Goal: Transaction & Acquisition: Obtain resource

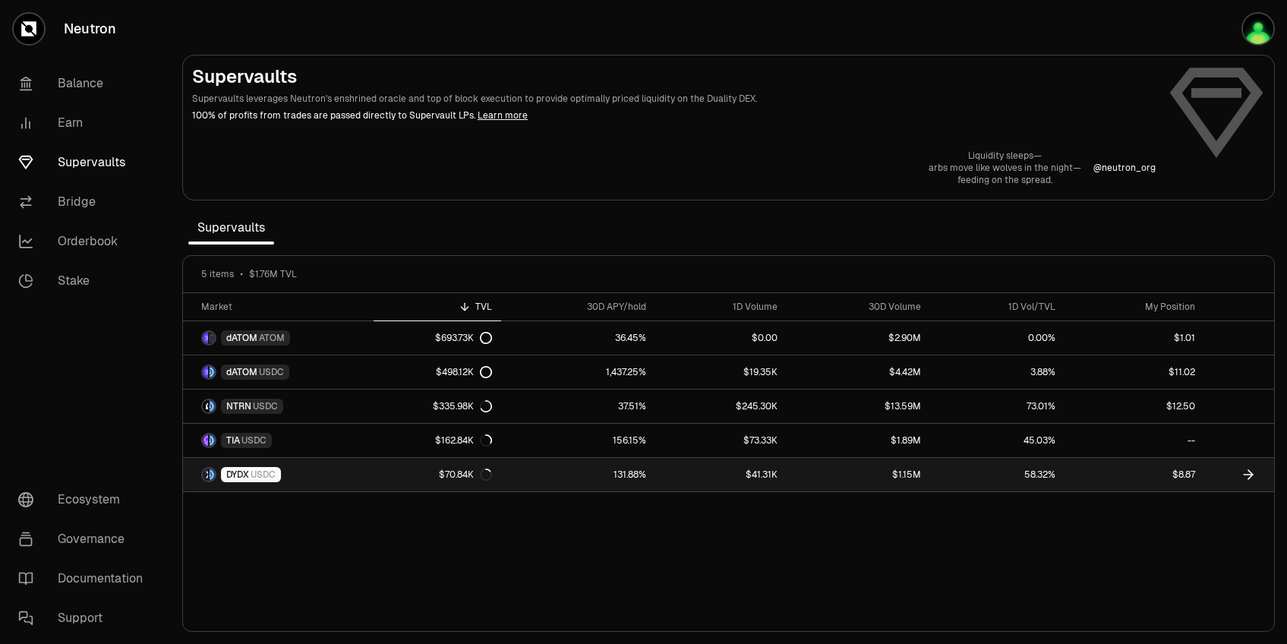
click at [594, 471] on link "131.88%" at bounding box center [578, 474] width 155 height 33
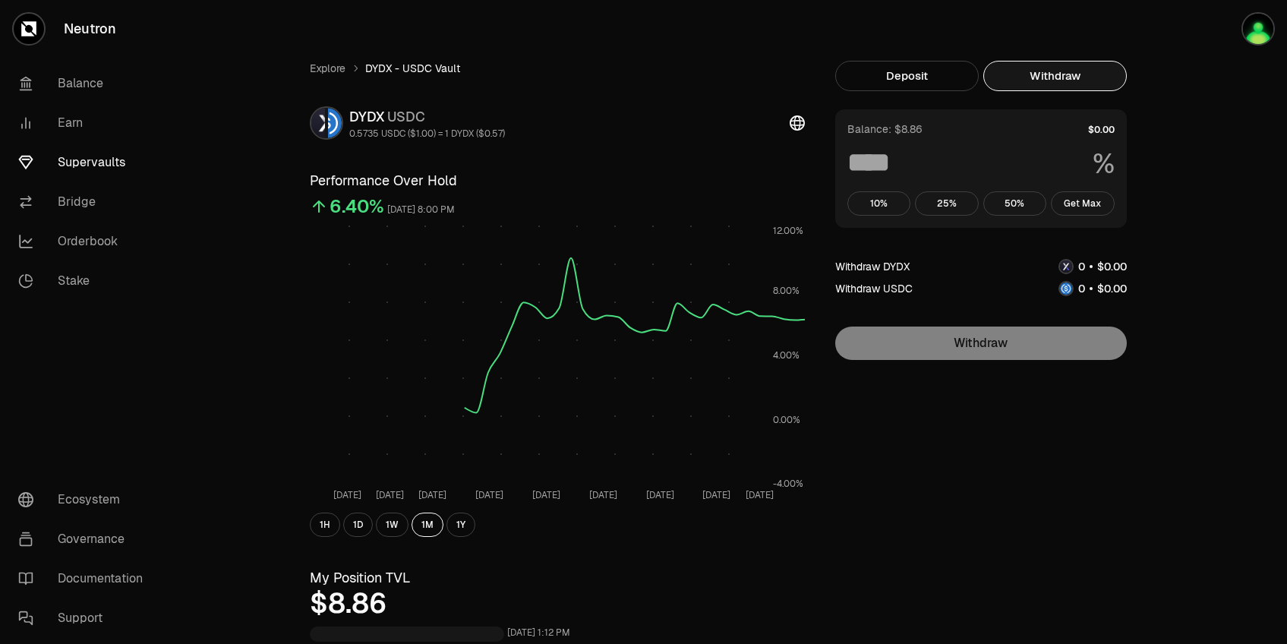
click at [1070, 85] on button "Withdraw" at bounding box center [1054, 76] width 143 height 30
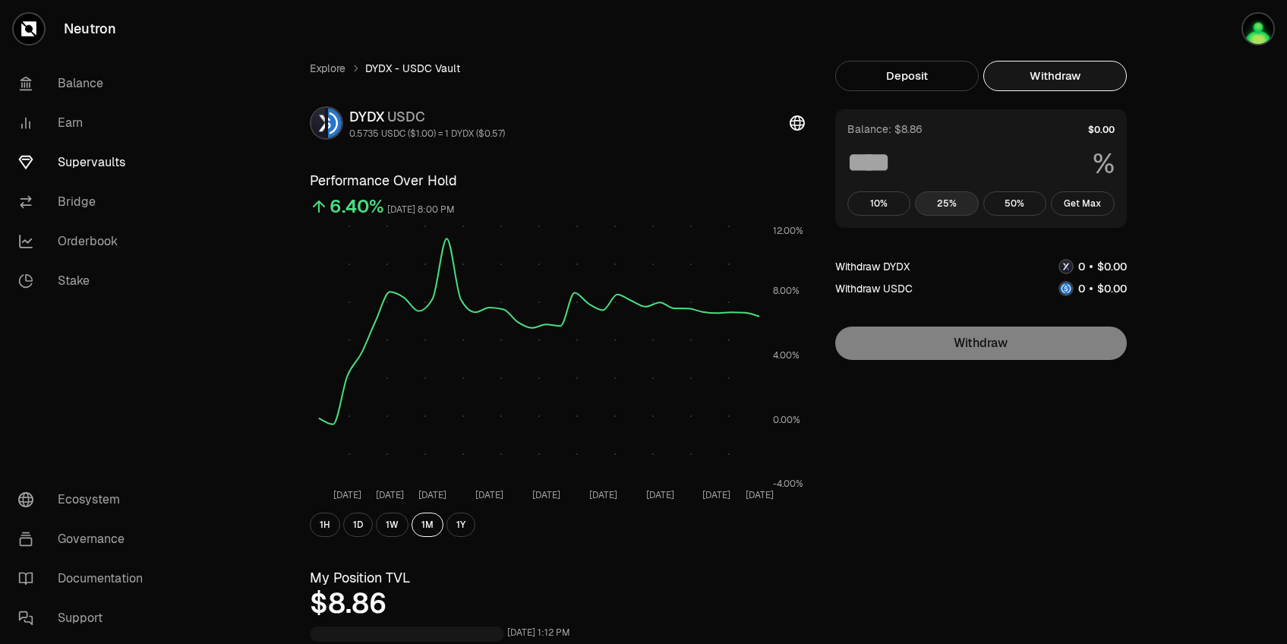
click at [944, 213] on button "25%" at bounding box center [947, 203] width 64 height 24
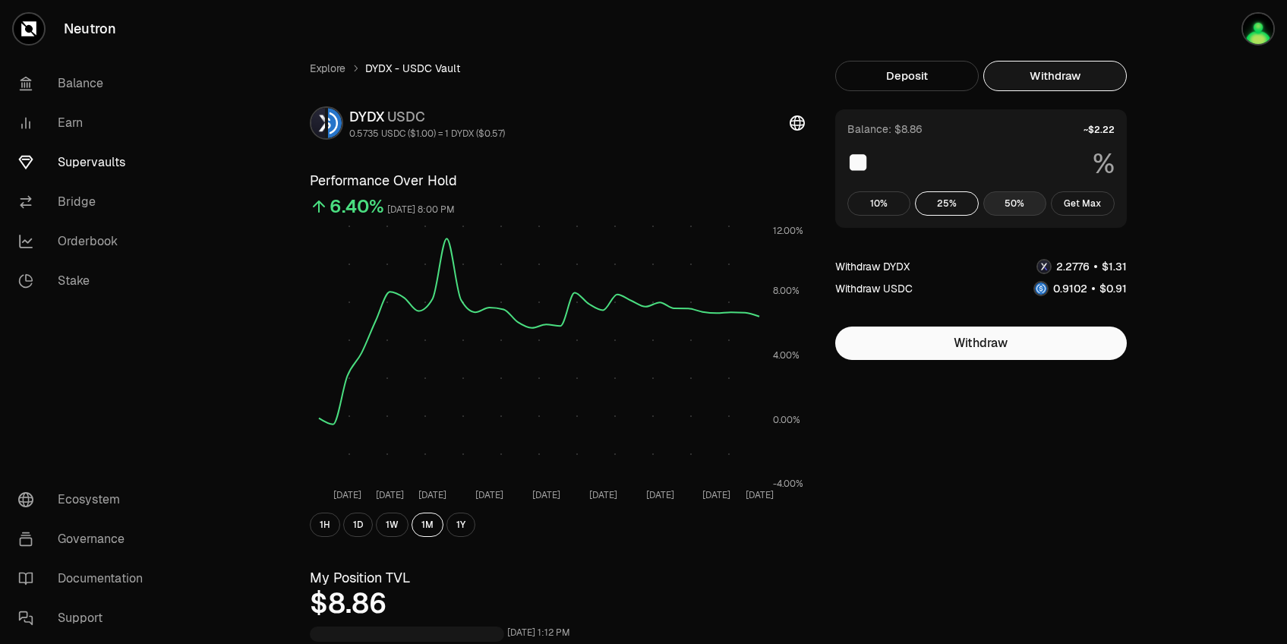
click at [1017, 199] on button "50%" at bounding box center [1015, 203] width 64 height 24
type input "**"
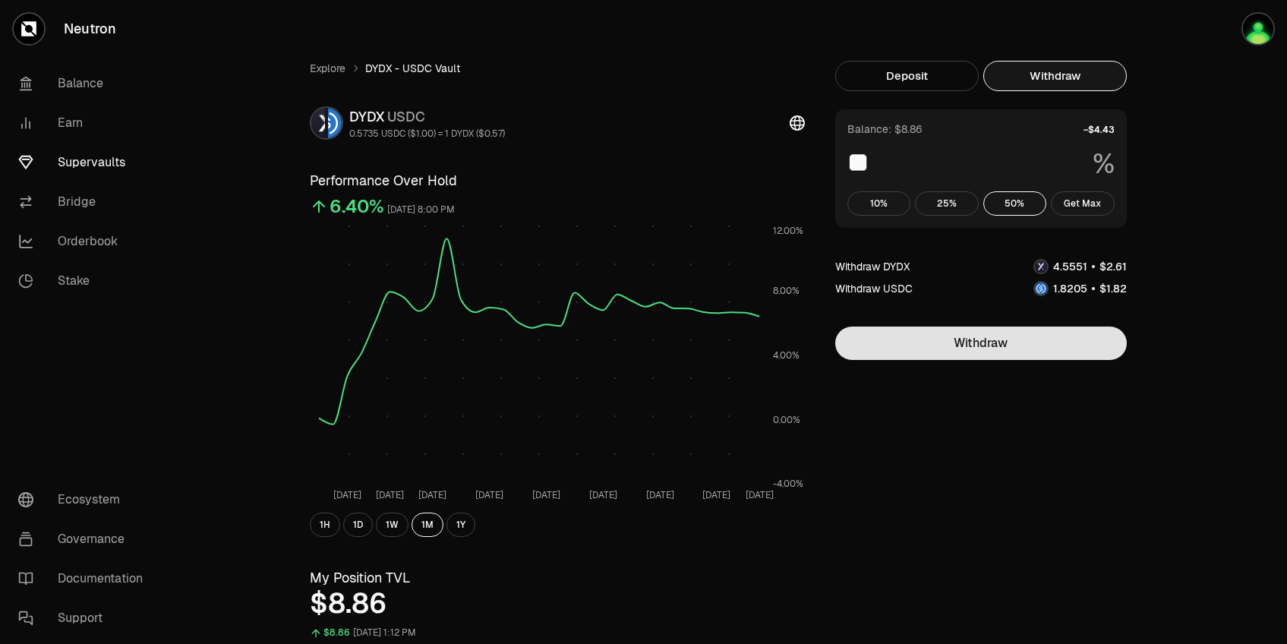
click at [990, 331] on button "Withdraw" at bounding box center [981, 342] width 292 height 33
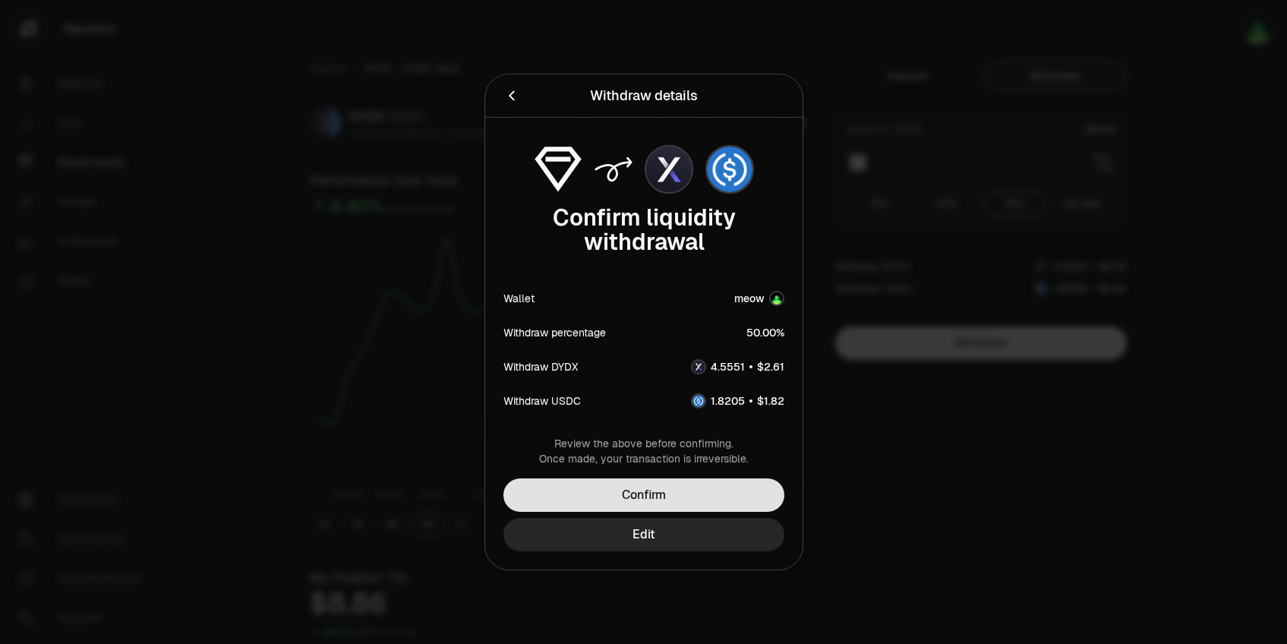
click at [679, 491] on button "Confirm" at bounding box center [643, 494] width 281 height 33
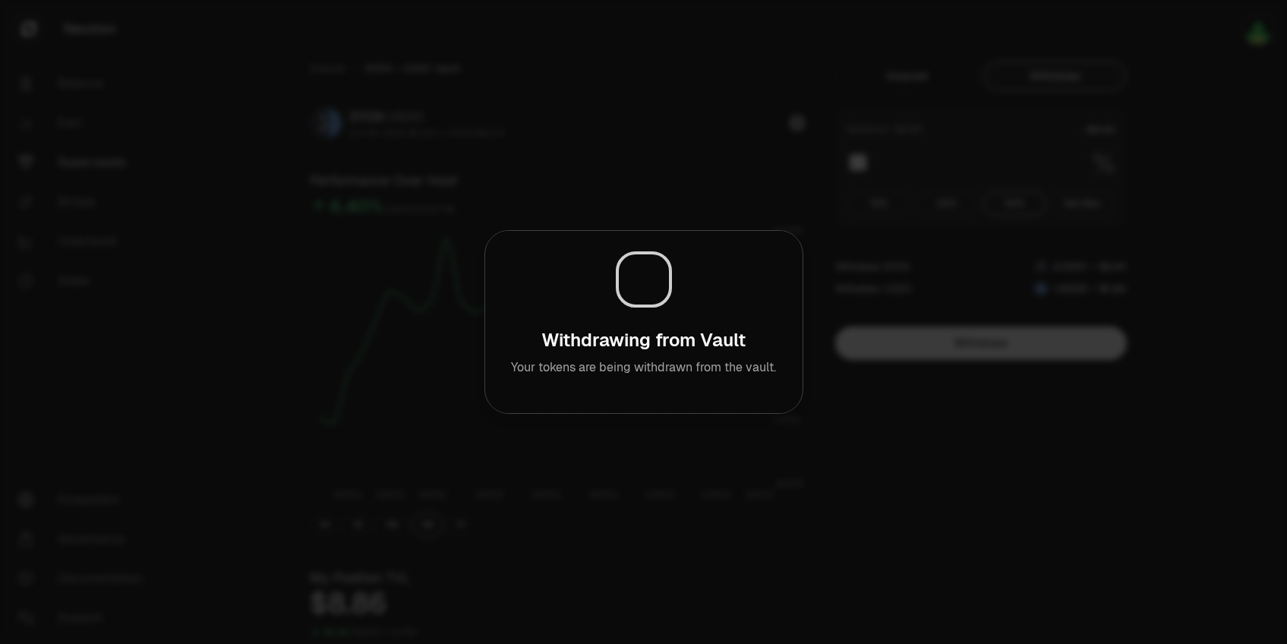
click at [1044, 487] on div at bounding box center [643, 322] width 1287 height 644
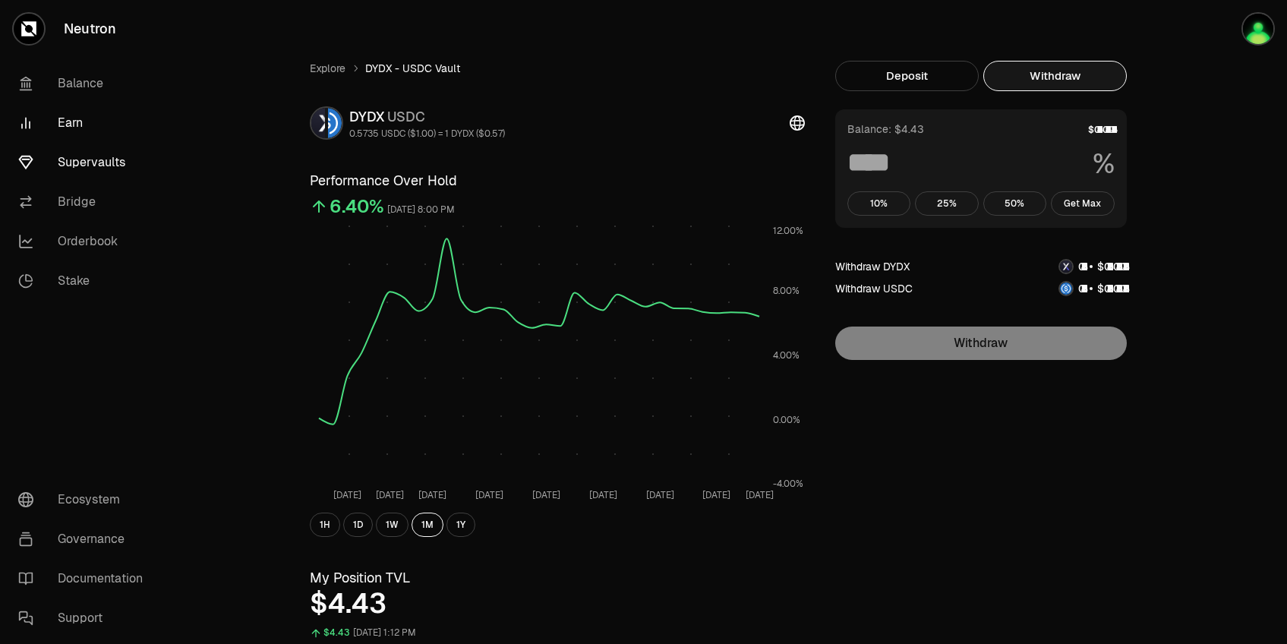
click at [107, 125] on link "Earn" at bounding box center [85, 122] width 158 height 39
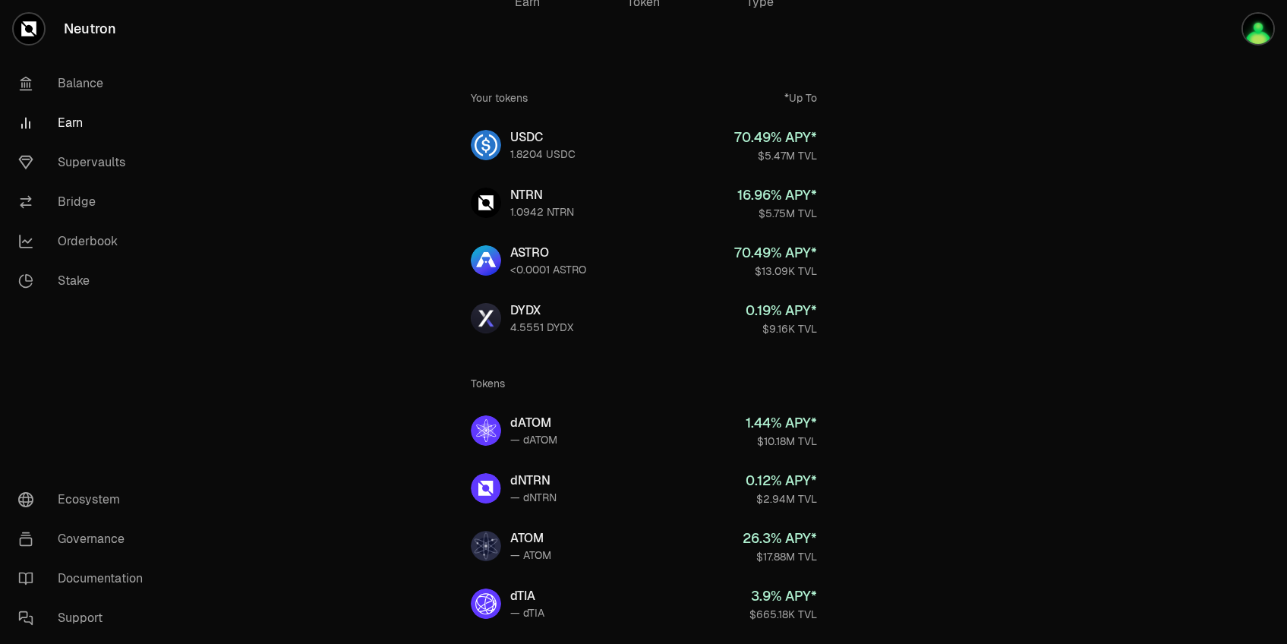
scroll to position [60, 0]
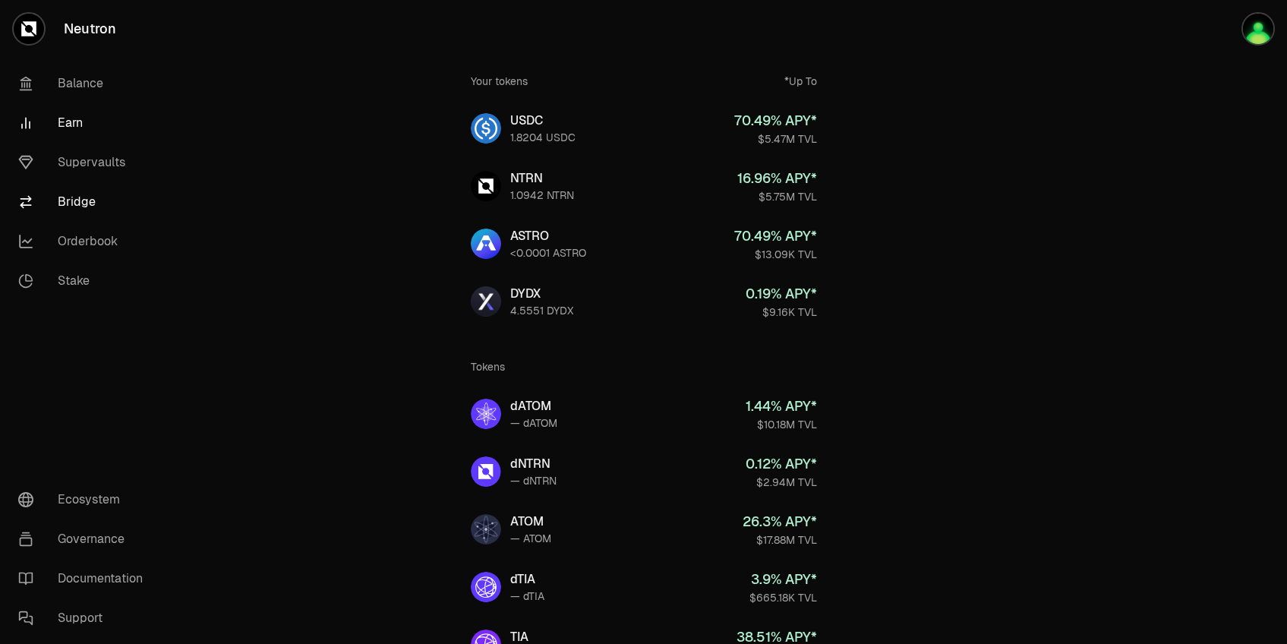
click at [87, 196] on link "Bridge" at bounding box center [85, 201] width 158 height 39
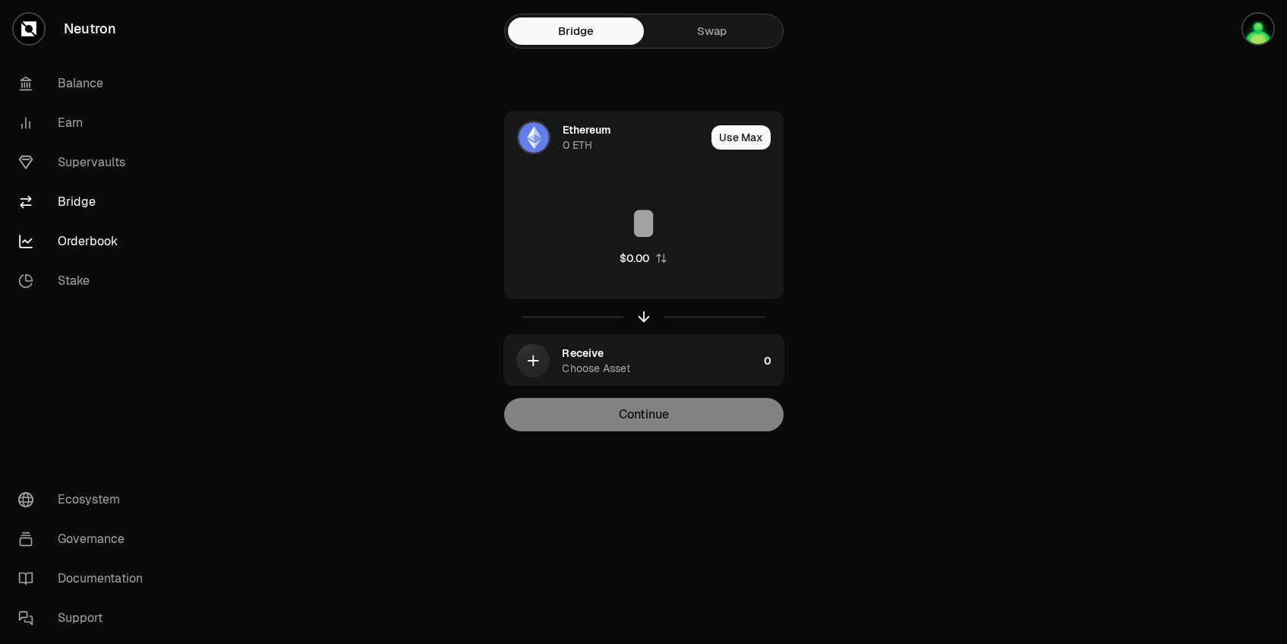
click at [96, 235] on link "Orderbook" at bounding box center [85, 241] width 158 height 39
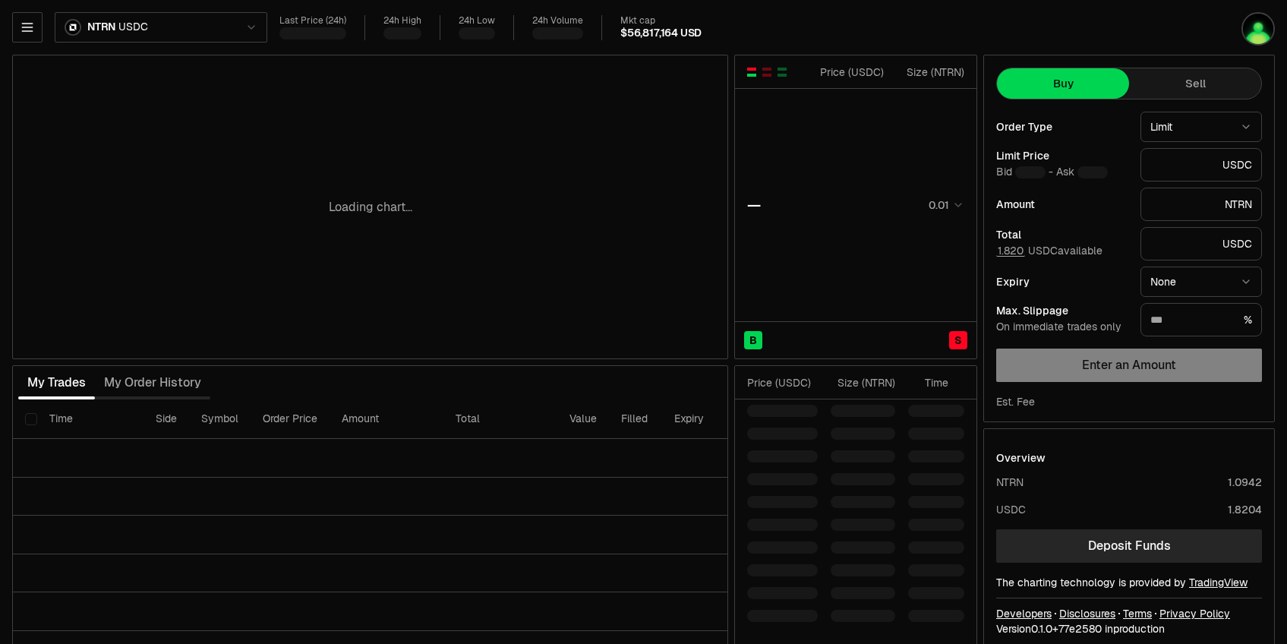
type input "********"
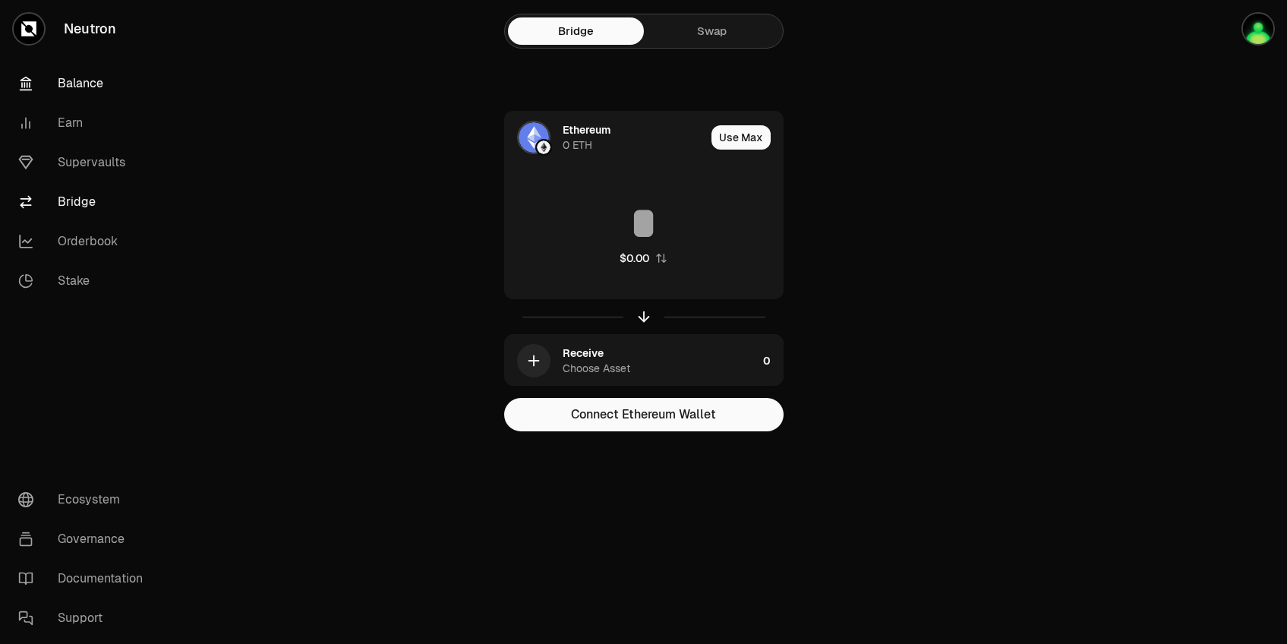
click at [76, 91] on link "Balance" at bounding box center [85, 83] width 158 height 39
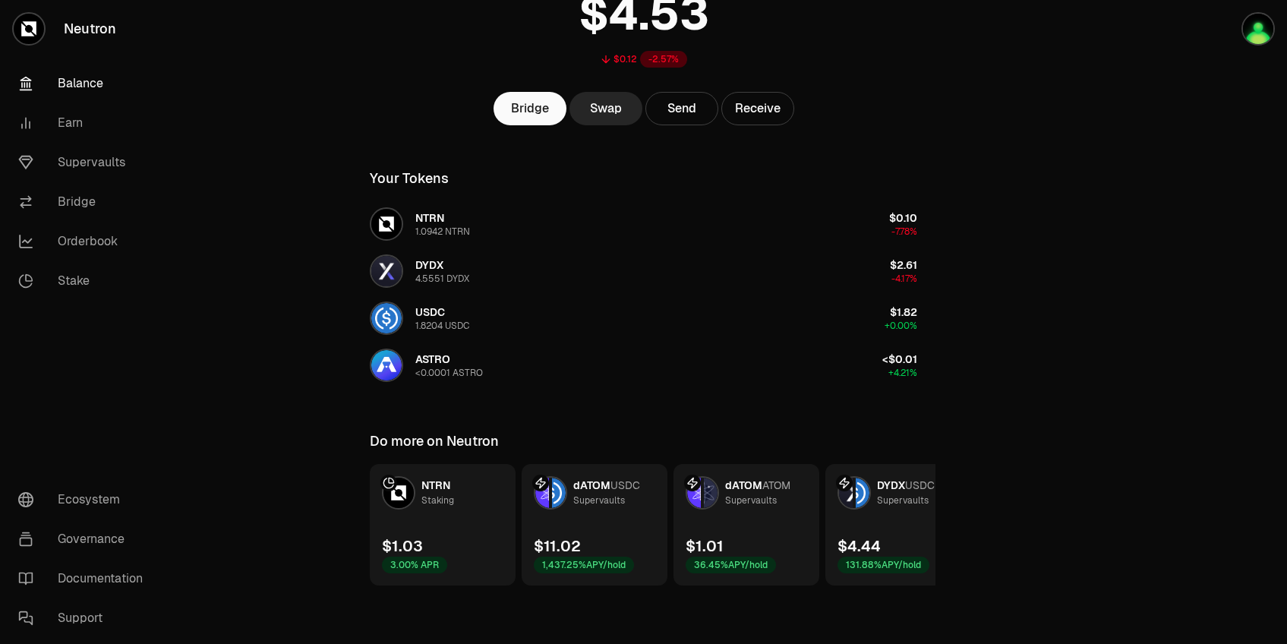
scroll to position [135, 0]
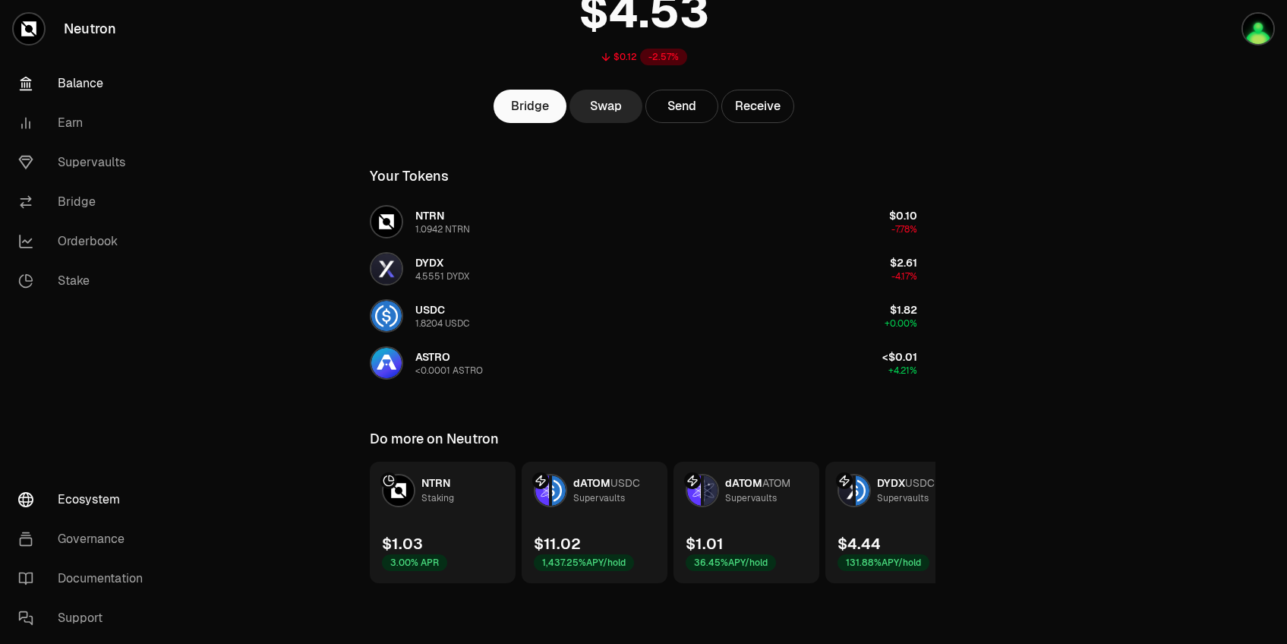
click at [86, 502] on link "Ecosystem" at bounding box center [85, 499] width 158 height 39
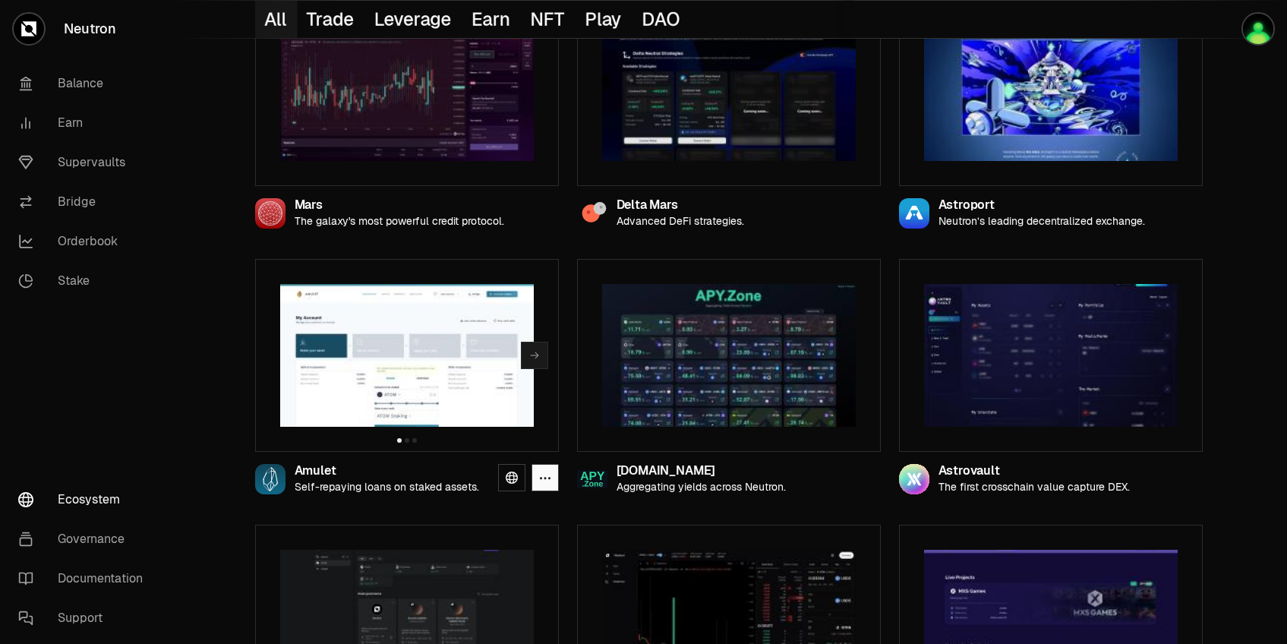
scroll to position [502, 0]
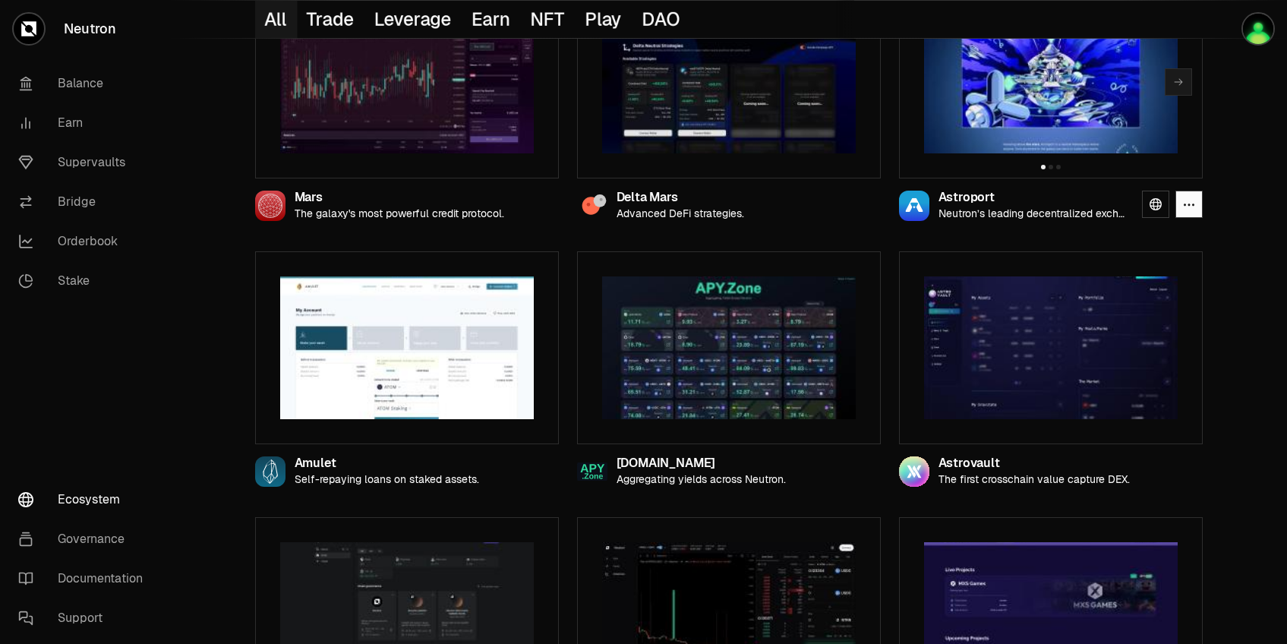
click at [1045, 112] on img at bounding box center [1051, 82] width 254 height 143
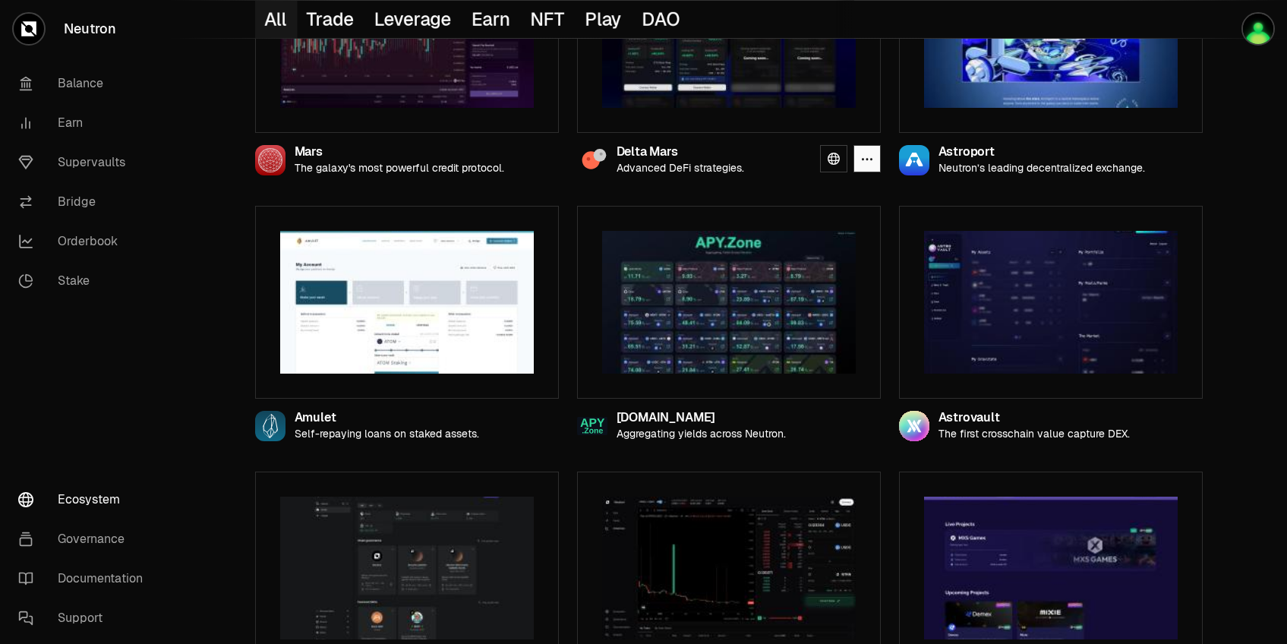
scroll to position [548, 0]
click at [109, 174] on link "Supervaults" at bounding box center [85, 162] width 158 height 39
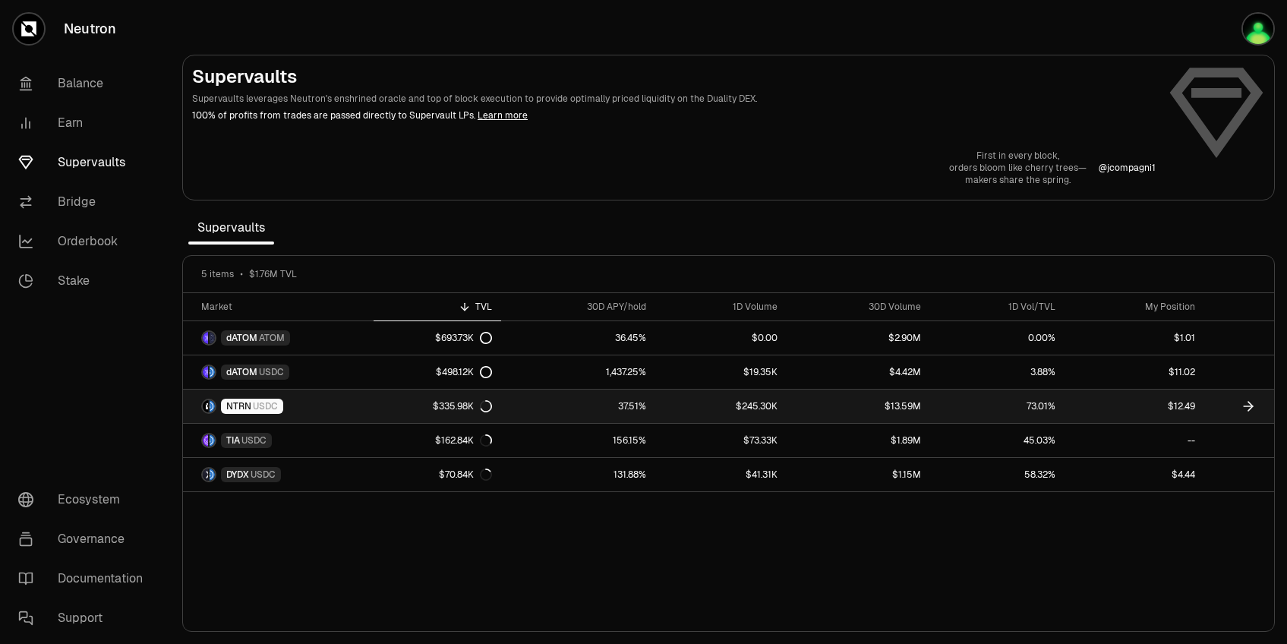
click at [687, 402] on link "$245.30K" at bounding box center [720, 405] width 131 height 33
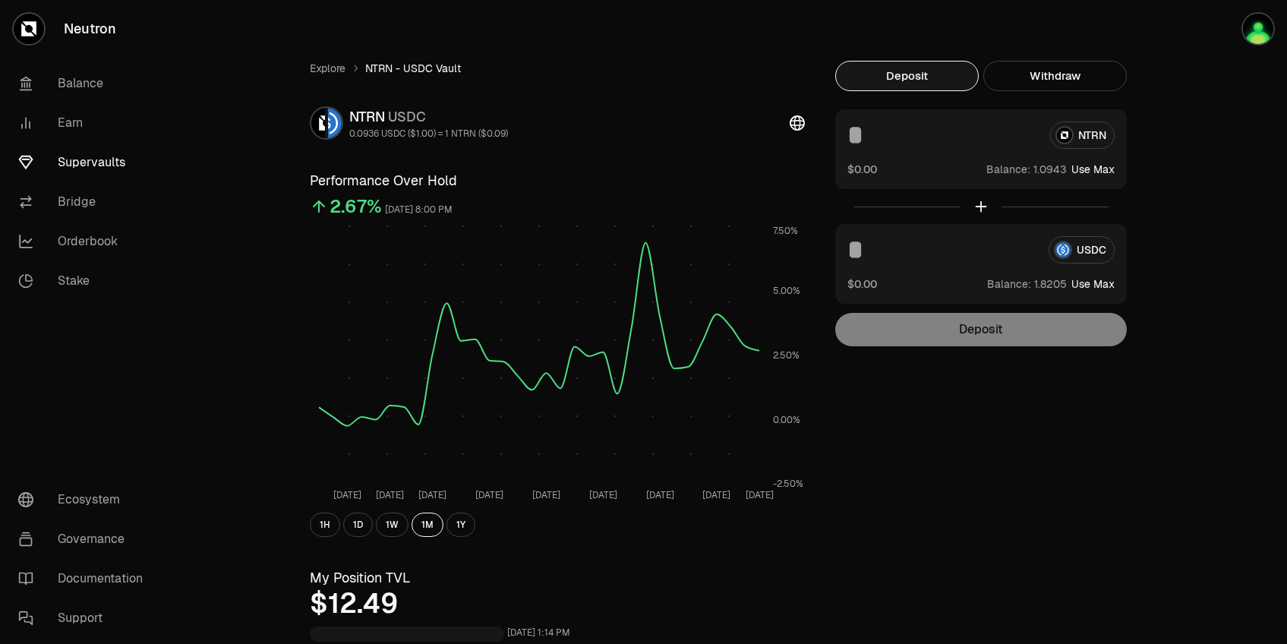
click at [915, 254] on input at bounding box center [941, 249] width 189 height 27
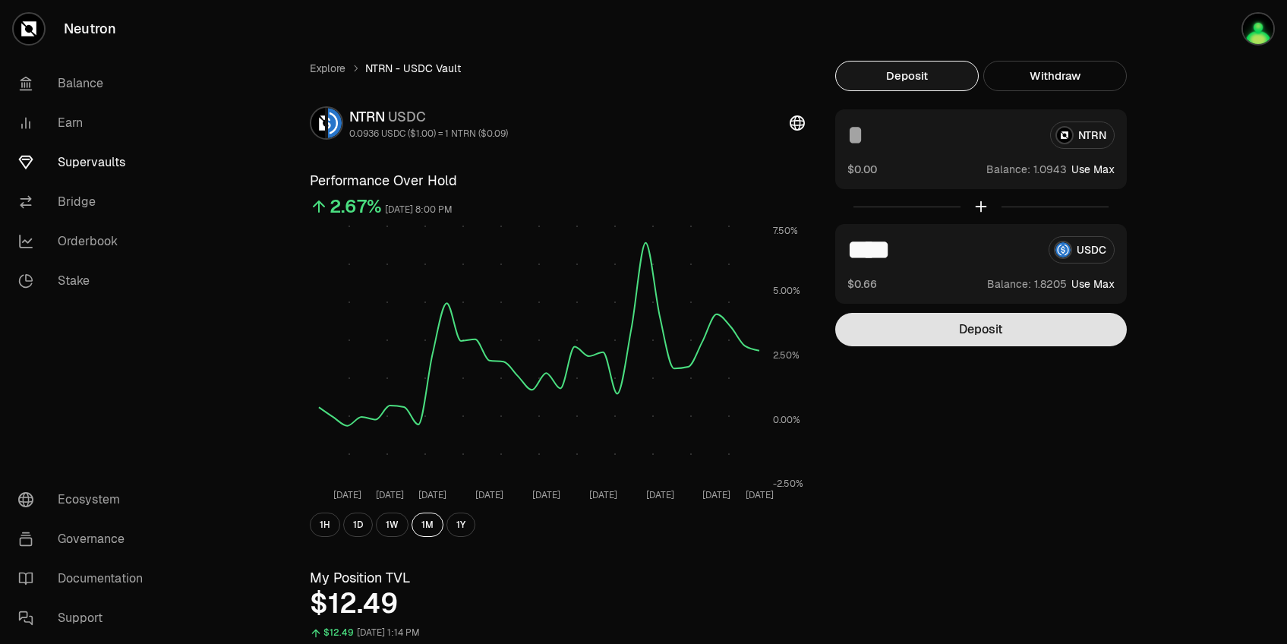
type input "****"
click at [979, 334] on button "Deposit" at bounding box center [981, 329] width 292 height 33
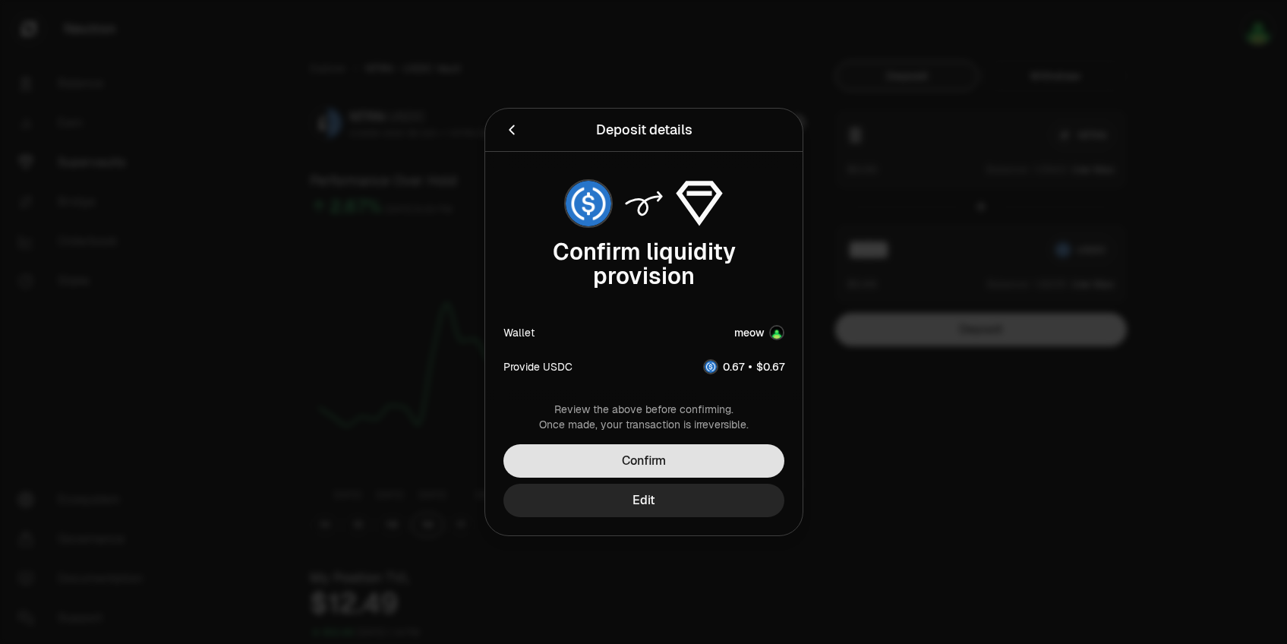
click at [691, 448] on button "Confirm" at bounding box center [643, 460] width 281 height 33
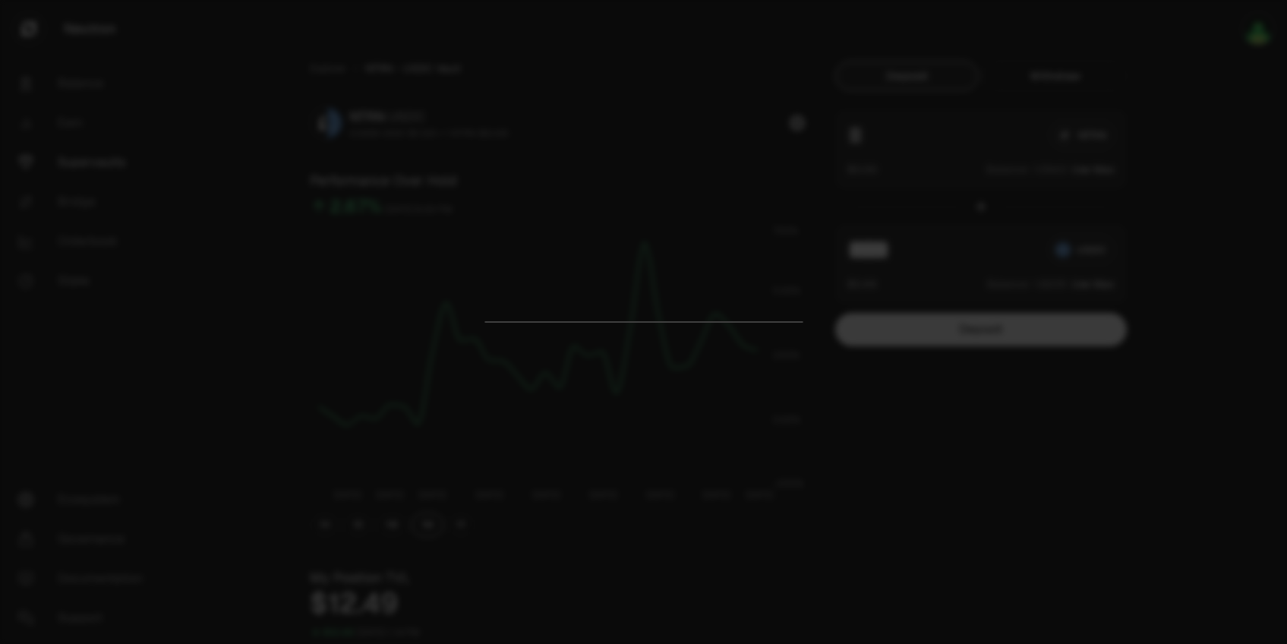
click at [1148, 210] on div at bounding box center [643, 322] width 1287 height 644
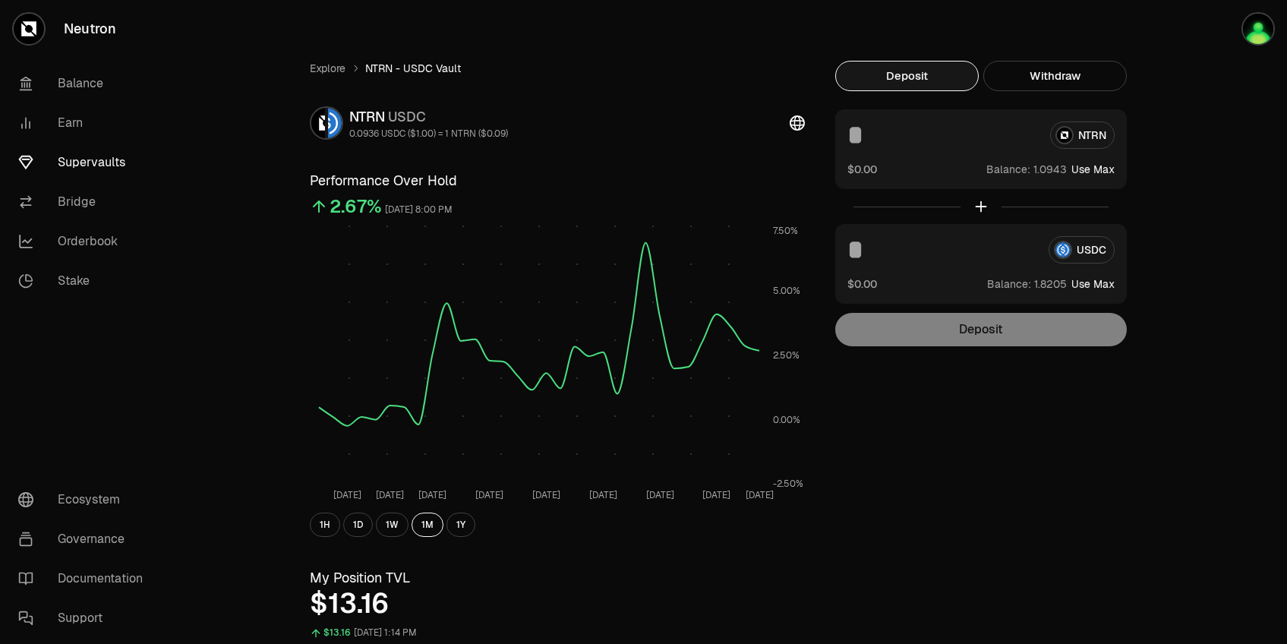
click at [106, 159] on link "Supervaults" at bounding box center [85, 162] width 158 height 39
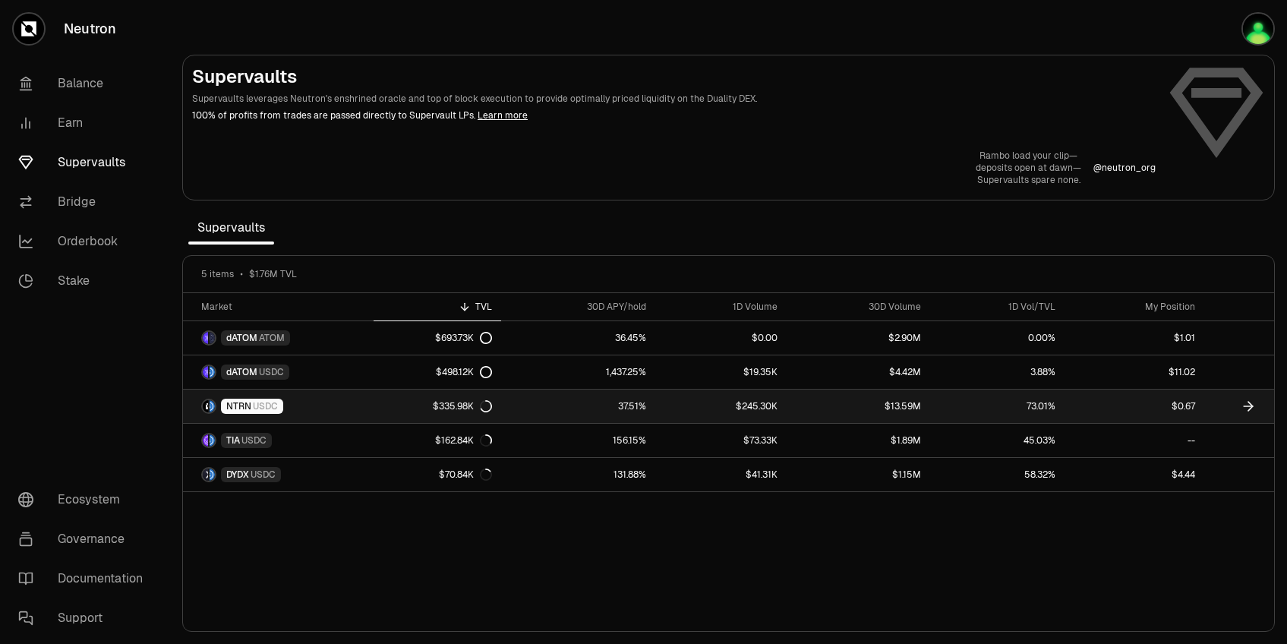
click at [581, 401] on link "37.51%" at bounding box center [578, 405] width 155 height 33
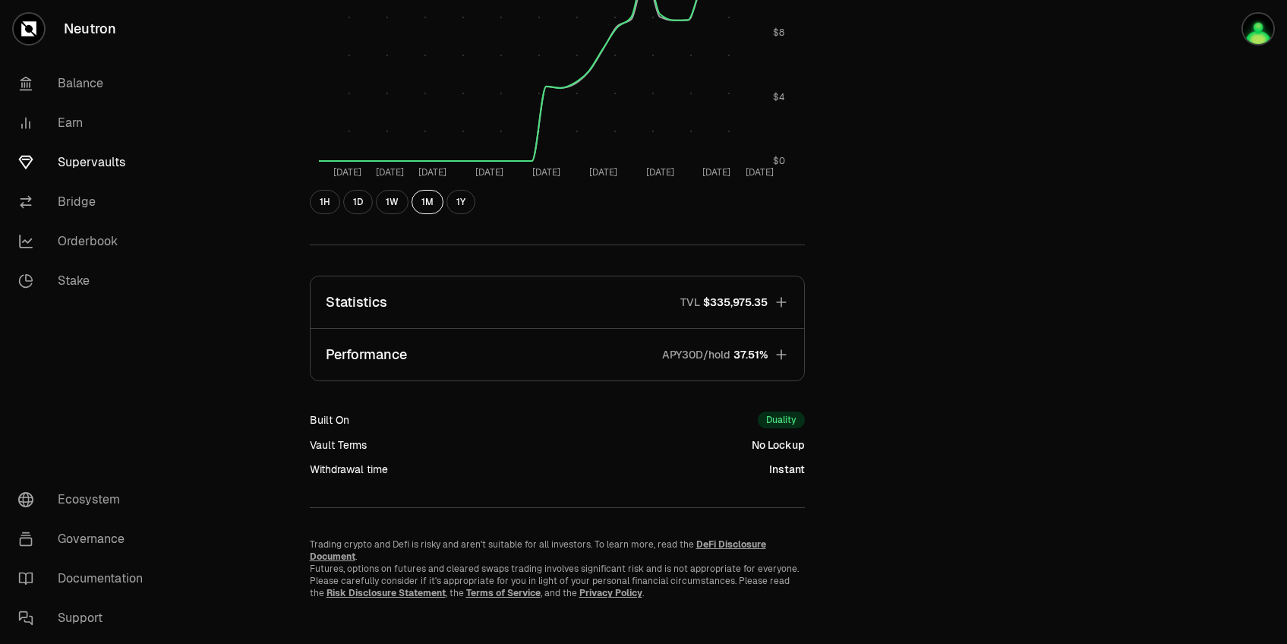
scroll to position [758, 0]
click at [114, 166] on link "Supervaults" at bounding box center [85, 162] width 158 height 39
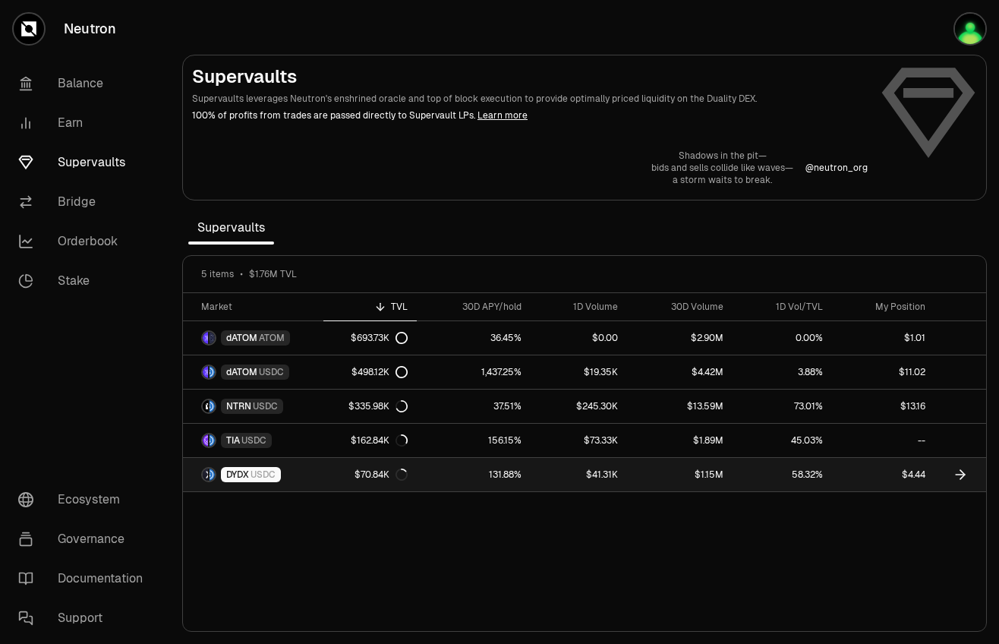
click at [777, 478] on link "58.32%" at bounding box center [782, 474] width 99 height 33
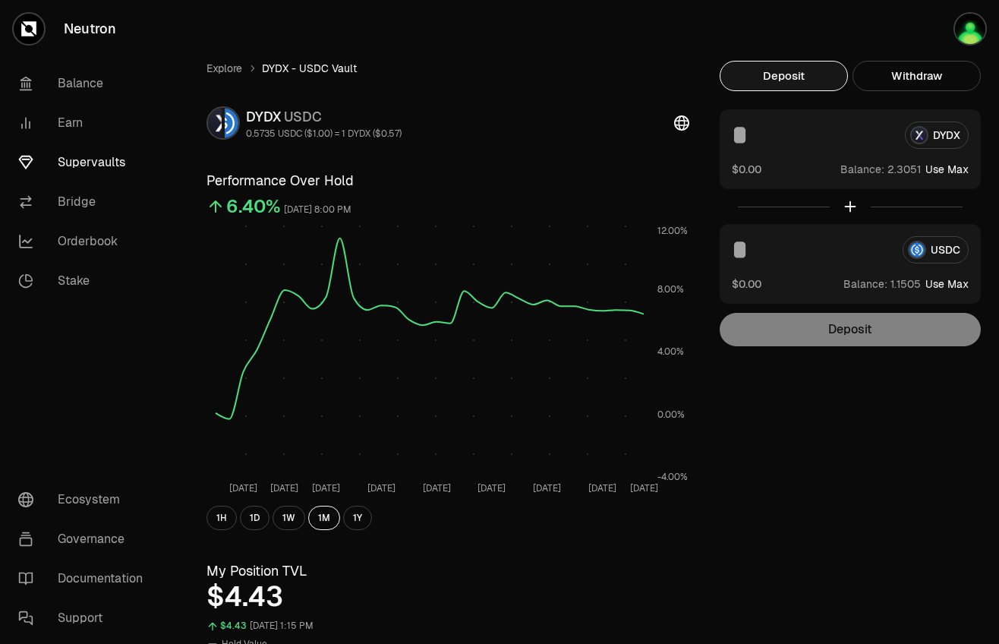
click at [951, 162] on button "Use Max" at bounding box center [946, 169] width 43 height 15
type input "**********"
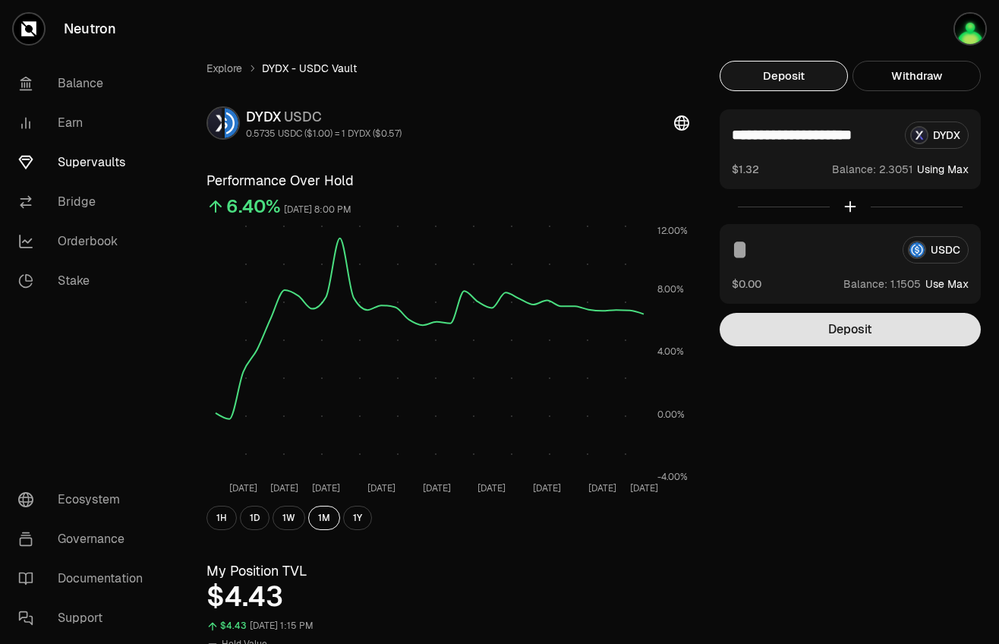
click at [876, 338] on button "Deposit" at bounding box center [850, 329] width 261 height 33
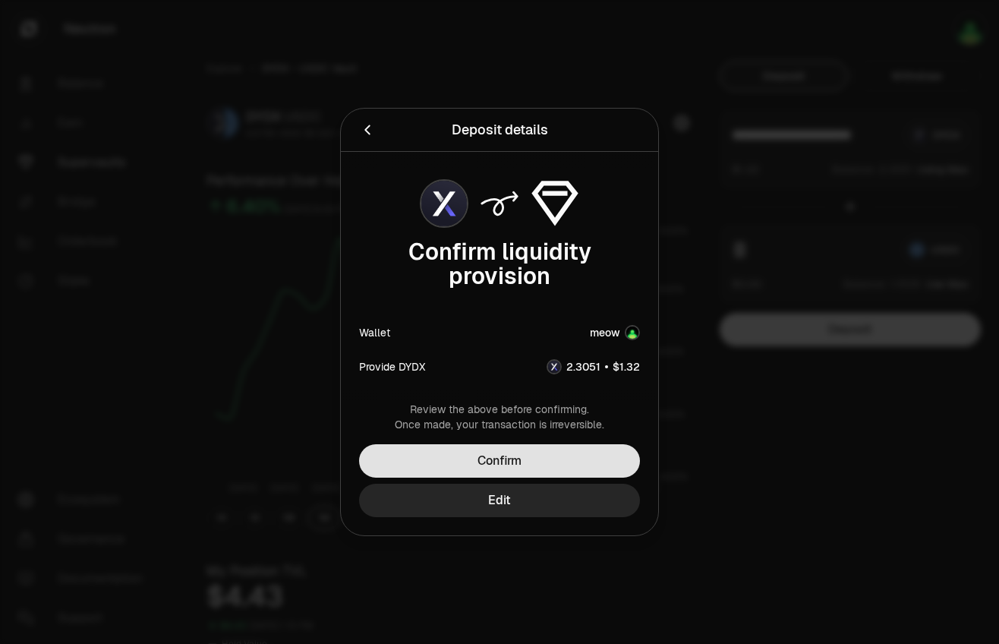
click at [510, 468] on button "Confirm" at bounding box center [499, 460] width 281 height 33
